Goal: Information Seeking & Learning: Learn about a topic

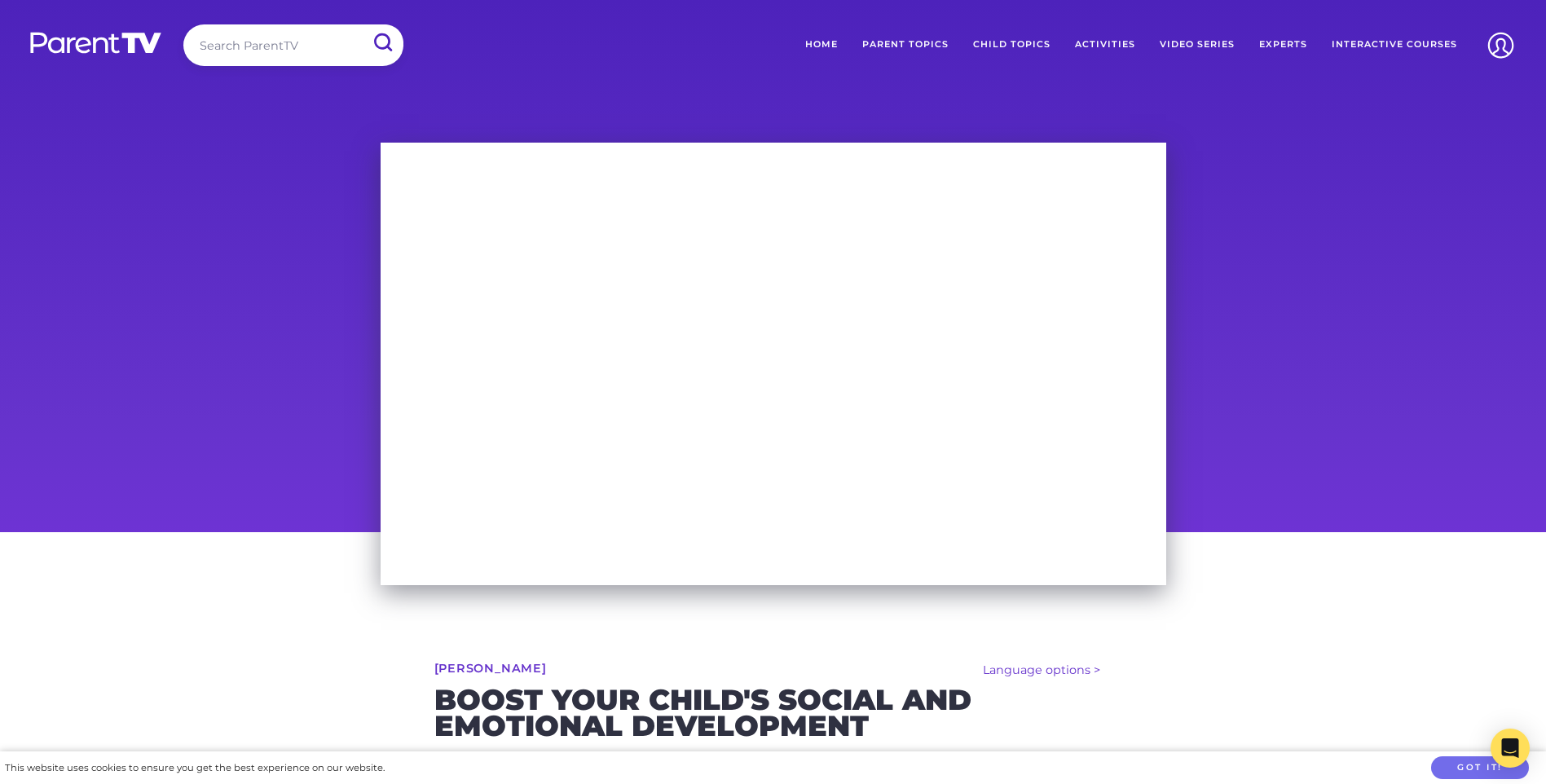
click at [251, 56] on input "search" at bounding box center [293, 45] width 220 height 42
click at [361, 25] on input "submit" at bounding box center [382, 43] width 43 height 37
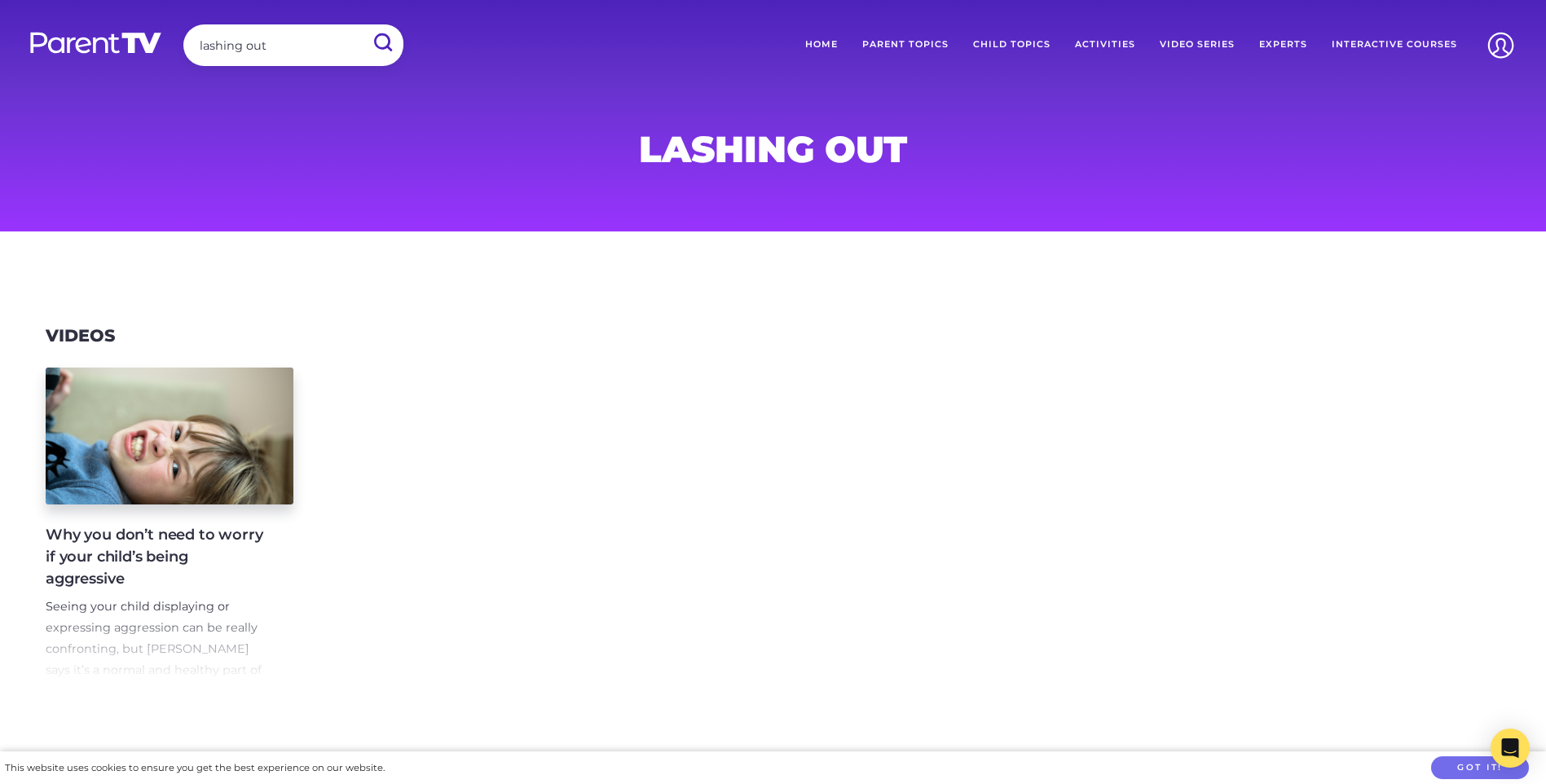
click at [335, 36] on input "lashing out" at bounding box center [293, 45] width 220 height 42
type input "l"
click at [104, 31] on img at bounding box center [95, 43] width 134 height 24
